Goal: Task Accomplishment & Management: Complete application form

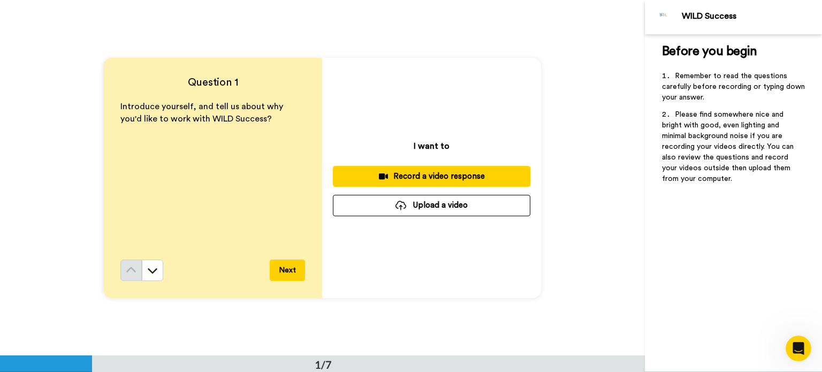
click at [403, 203] on div at bounding box center [400, 206] width 11 height 10
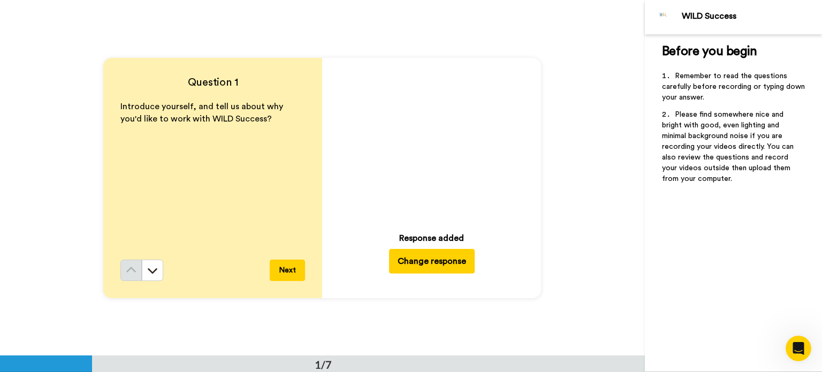
click at [288, 266] on button "Next" at bounding box center [287, 269] width 35 height 21
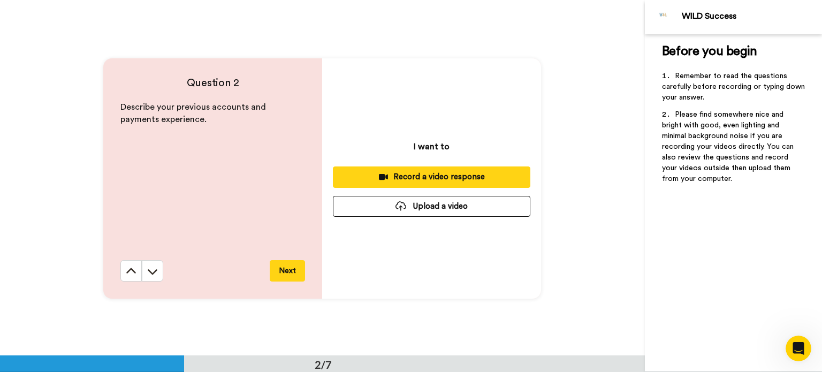
scroll to position [355, 0]
click at [390, 214] on button "Upload a video" at bounding box center [431, 205] width 197 height 21
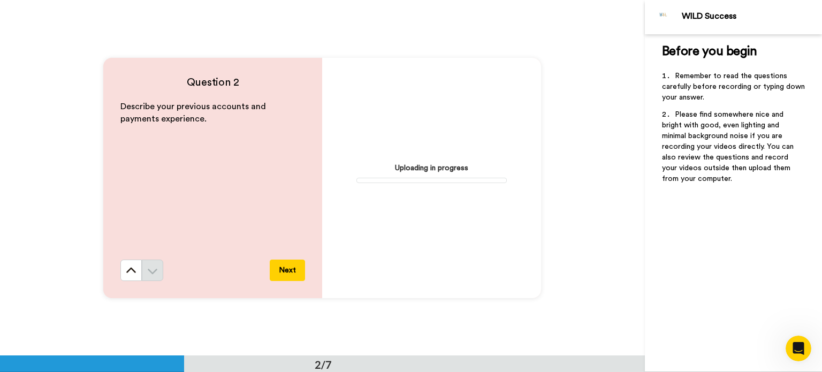
click at [256, 311] on div "Question 2 Describe your previous accounts and payments experience. Next Upload…" at bounding box center [322, 177] width 644 height 355
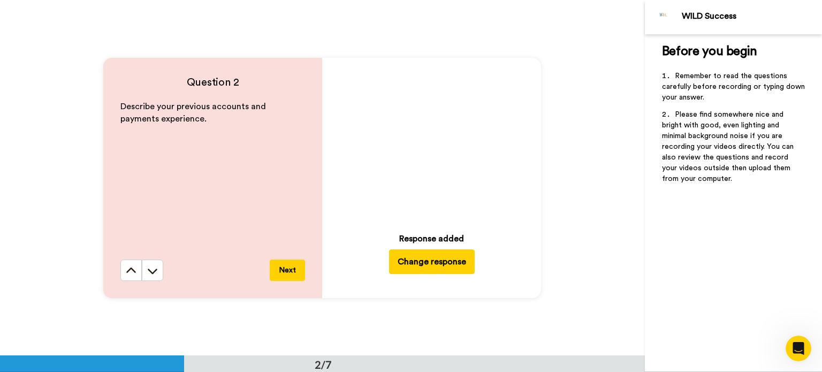
click at [280, 268] on button "Next" at bounding box center [287, 269] width 35 height 21
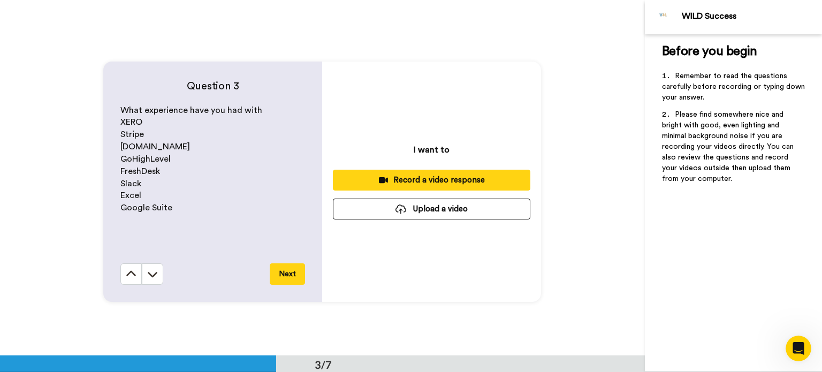
scroll to position [711, 0]
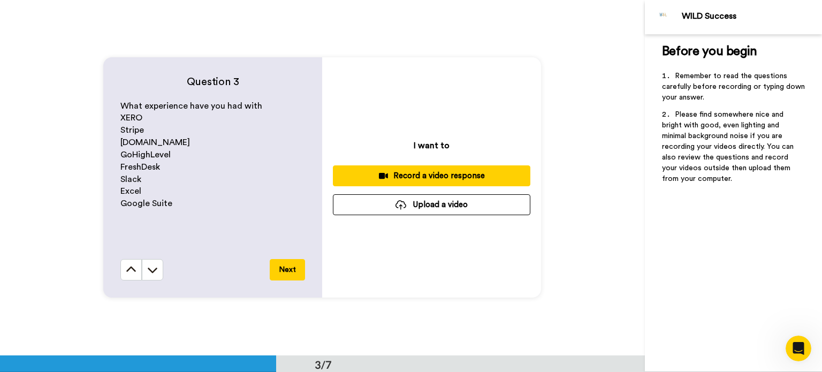
click at [370, 204] on button "Upload a video" at bounding box center [431, 204] width 197 height 21
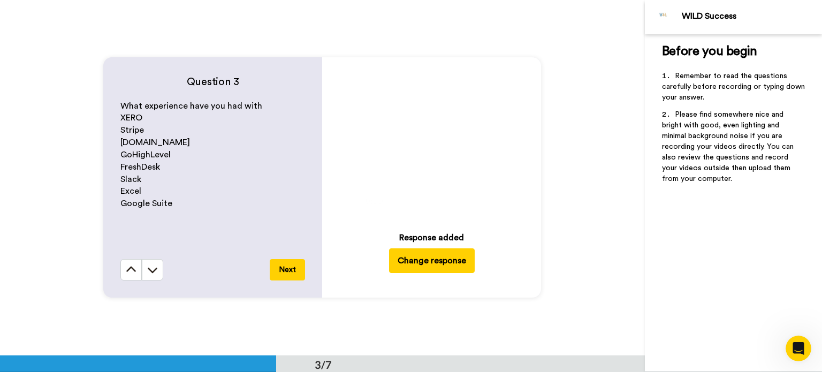
click at [291, 268] on button "Next" at bounding box center [287, 269] width 35 height 21
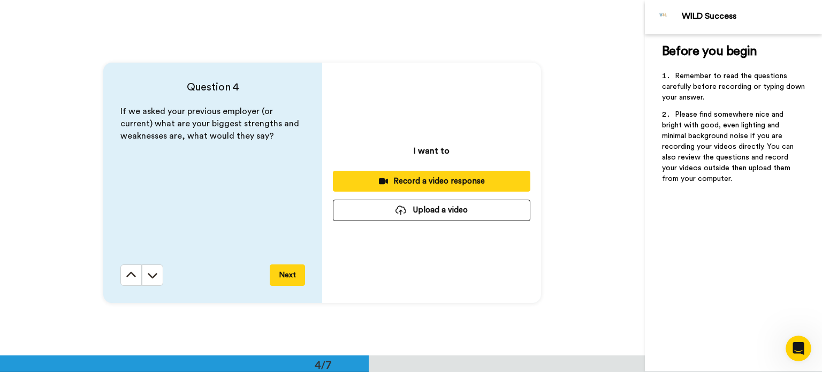
scroll to position [1066, 0]
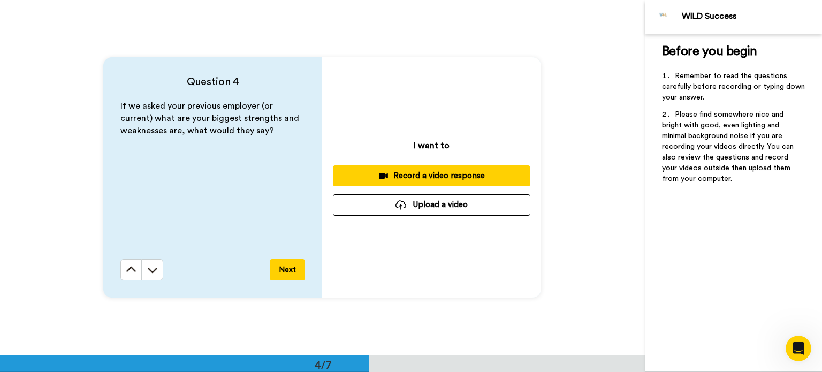
click at [382, 205] on button "Upload a video" at bounding box center [431, 204] width 197 height 21
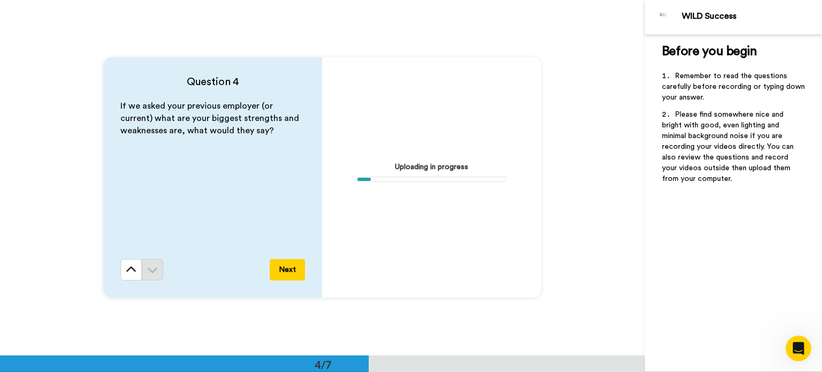
click at [282, 319] on div "Question 4 If we asked your previous employer (or current) what are your bigges…" at bounding box center [322, 176] width 644 height 355
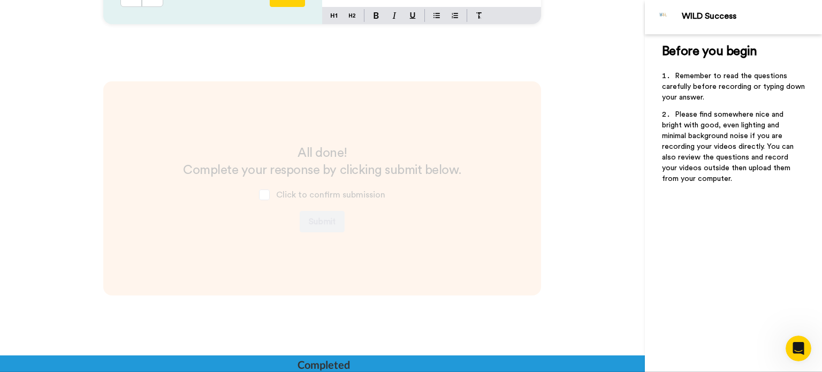
scroll to position [2132, 0]
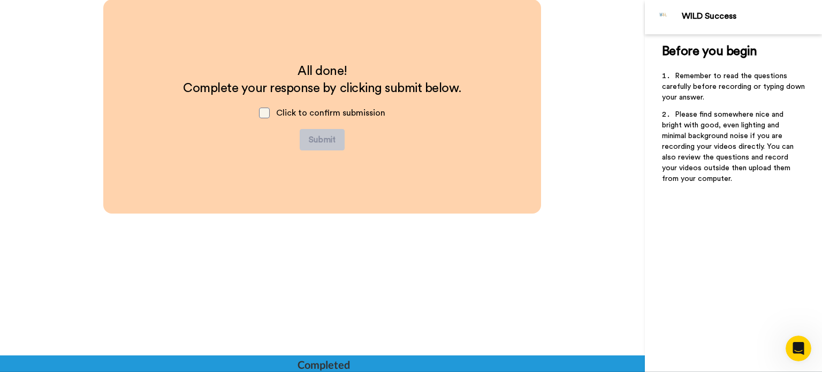
click at [265, 111] on span at bounding box center [264, 113] width 11 height 11
click at [191, 240] on div "All done! Complete your response by clicking submit below. Click to confirm sub…" at bounding box center [322, 176] width 644 height 355
click at [265, 114] on span at bounding box center [264, 113] width 11 height 11
click at [265, 116] on span at bounding box center [264, 113] width 11 height 11
click at [323, 147] on button "Submit" at bounding box center [322, 139] width 45 height 21
